Goal: Information Seeking & Learning: Learn about a topic

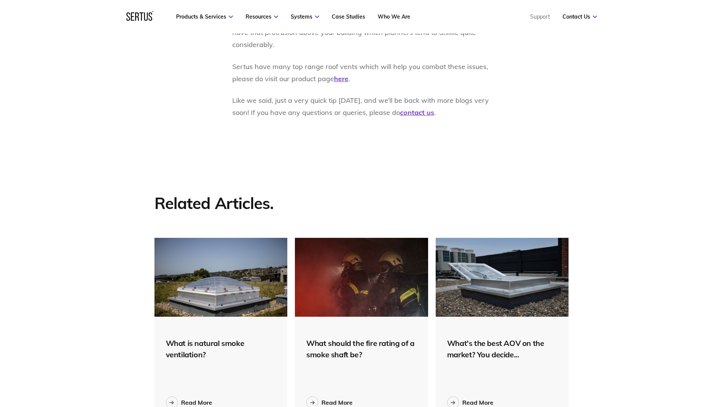
scroll to position [456, 0]
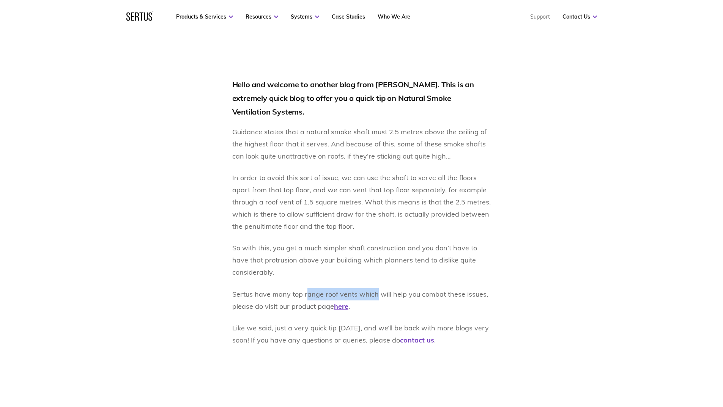
drag, startPoint x: 306, startPoint y: 282, endPoint x: 407, endPoint y: 286, distance: 101.1
click at [379, 289] on p "Sertus have many top range roof vents which will help you combat these issues, …" at bounding box center [361, 301] width 259 height 24
click at [407, 289] on p "Sertus have many top range roof vents which will help you combat these issues, …" at bounding box center [361, 301] width 259 height 24
click at [345, 302] on u "here" at bounding box center [341, 306] width 14 height 9
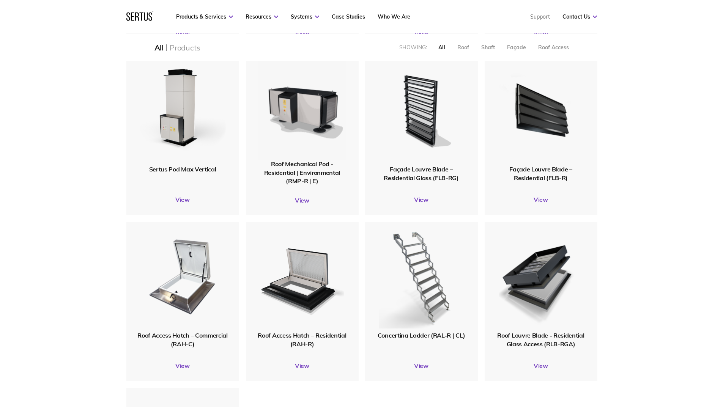
scroll to position [456, 0]
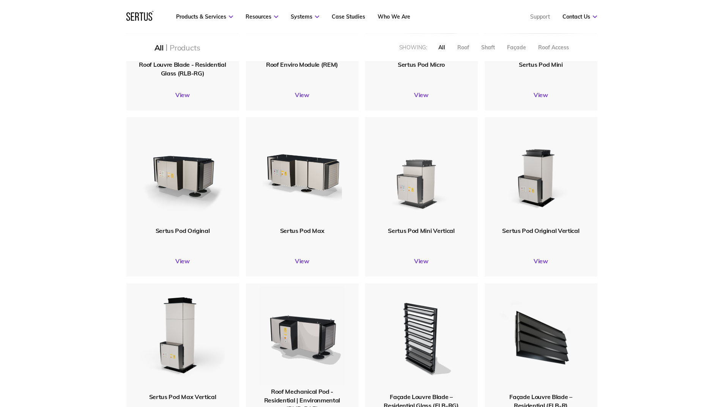
click at [421, 199] on img at bounding box center [421, 172] width 91 height 112
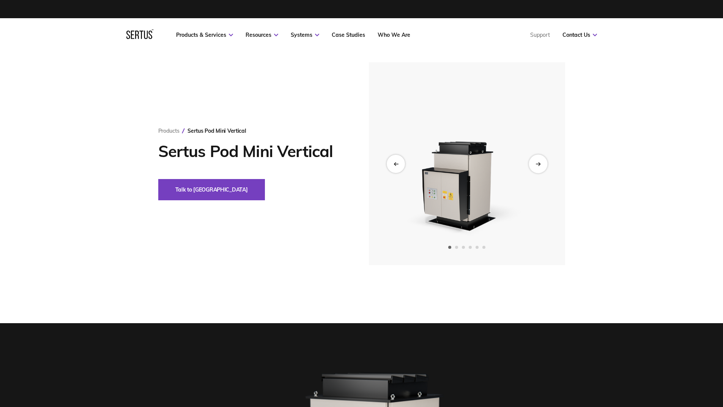
click at [544, 166] on div "Next slide" at bounding box center [538, 164] width 19 height 19
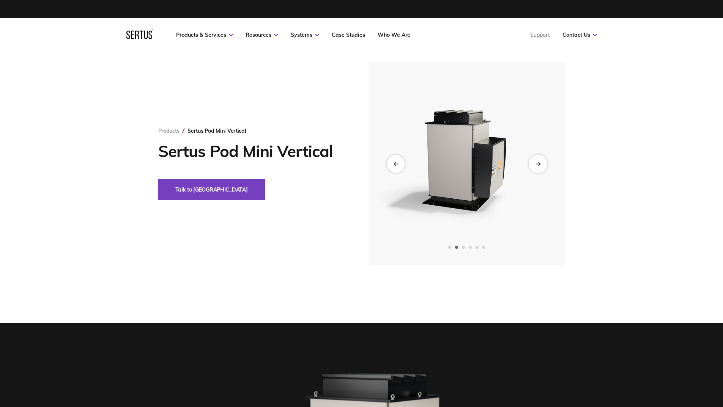
click at [544, 166] on div "Next slide" at bounding box center [538, 164] width 19 height 19
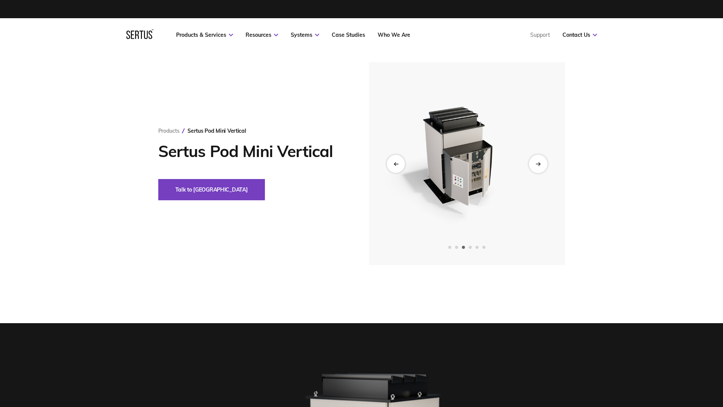
click at [544, 166] on div "Next slide" at bounding box center [538, 164] width 19 height 19
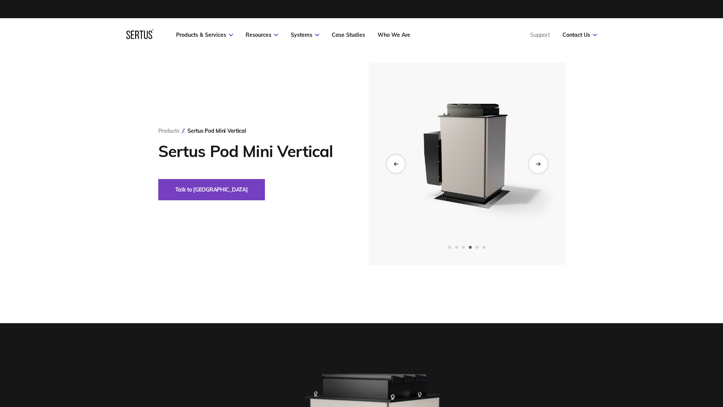
click at [544, 166] on div "Next slide" at bounding box center [538, 164] width 19 height 19
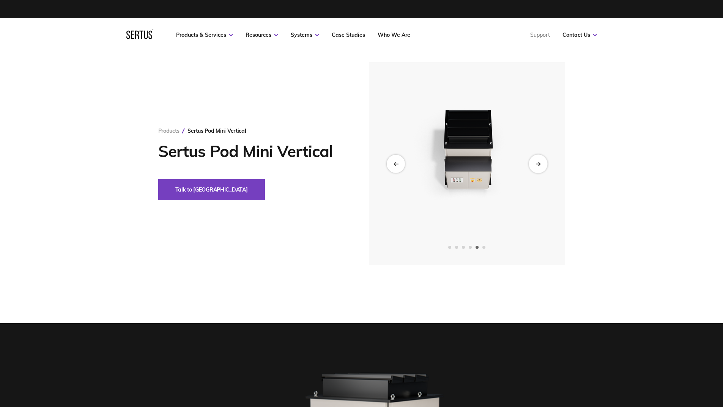
click at [544, 166] on div "Next slide" at bounding box center [538, 164] width 19 height 19
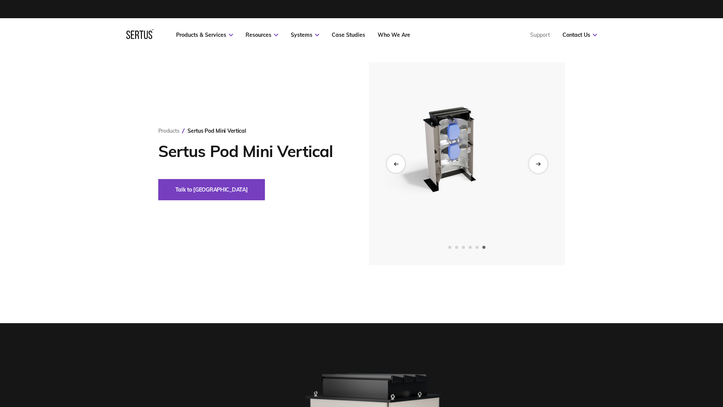
click at [544, 165] on div "Next slide" at bounding box center [538, 164] width 19 height 19
click at [538, 166] on icon "Next slide" at bounding box center [538, 164] width 5 height 4
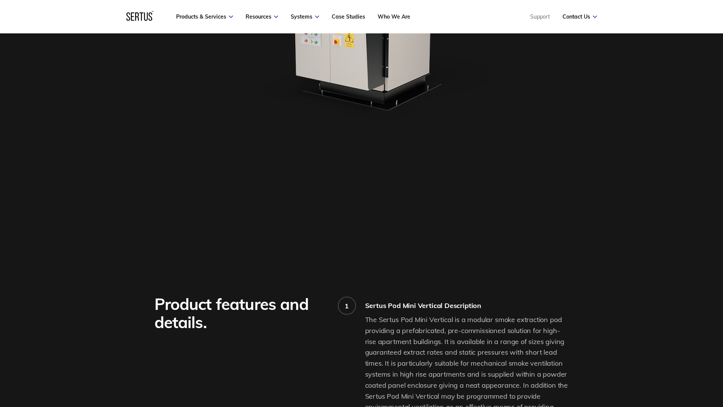
scroll to position [683, 0]
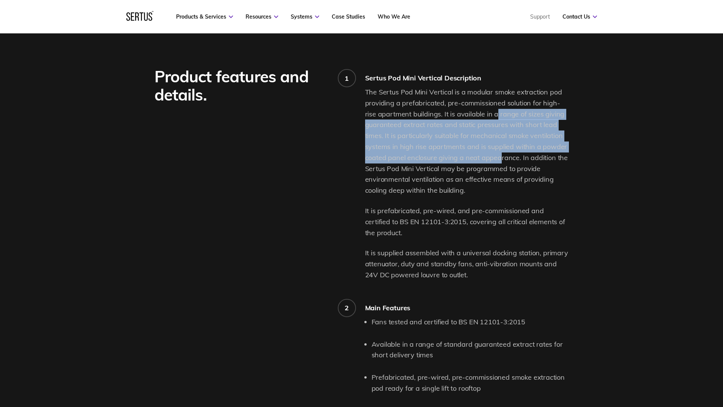
drag, startPoint x: 485, startPoint y: 112, endPoint x: 498, endPoint y: 158, distance: 48.7
click at [498, 158] on p "The Sertus Pod Mini Vertical is a modular smoke extraction pod providing a pref…" at bounding box center [467, 141] width 204 height 109
click at [497, 160] on p "The Sertus Pod Mini Vertical is a modular smoke extraction pod providing a pref…" at bounding box center [467, 141] width 204 height 109
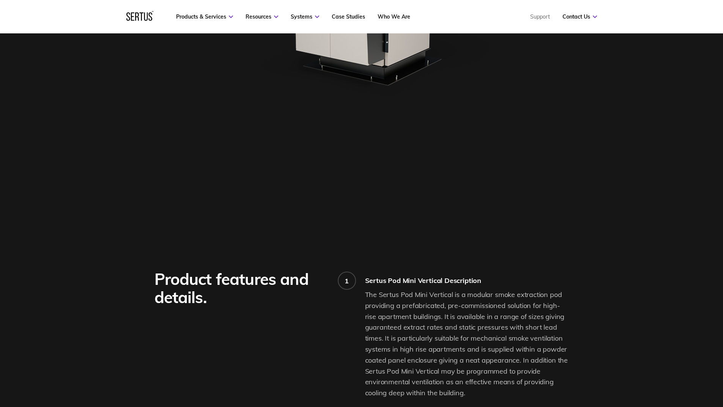
scroll to position [228, 0]
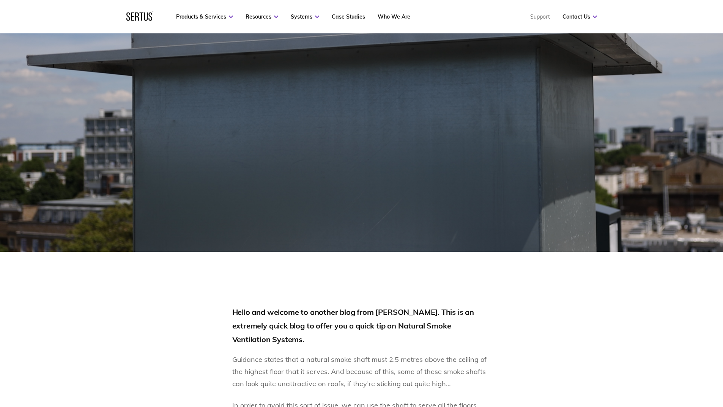
scroll to position [456, 0]
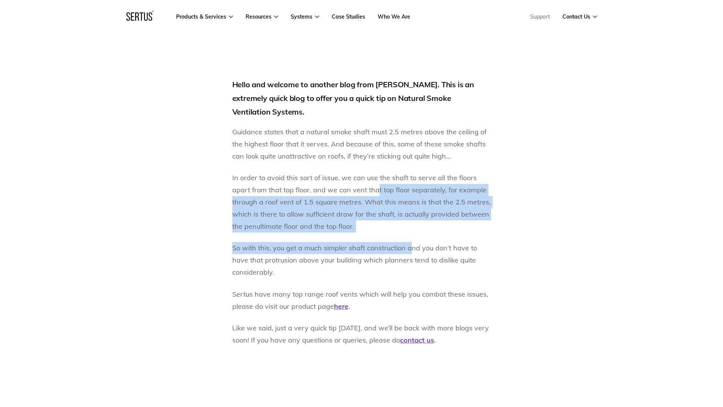
drag, startPoint x: 375, startPoint y: 178, endPoint x: 409, endPoint y: 234, distance: 65.3
click at [409, 234] on div "Hello and welcome to another blog from Sertus. This is an extremely quick blog …" at bounding box center [361, 212] width 259 height 268
click at [404, 242] on p "So with this, you get a much simpler shaft construction and you don’t have to h…" at bounding box center [361, 260] width 259 height 36
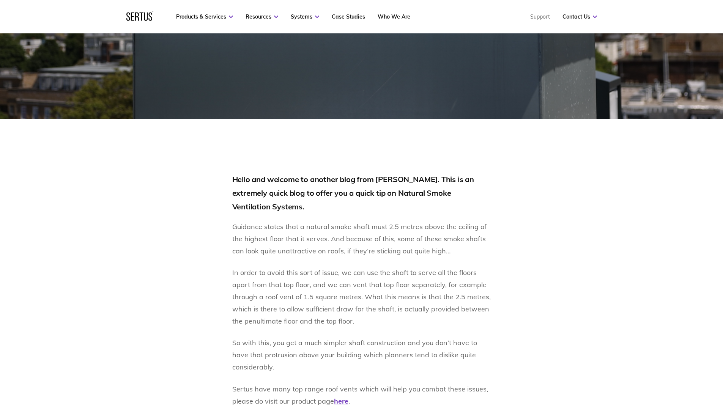
scroll to position [0, 0]
